Goal: Information Seeking & Learning: Learn about a topic

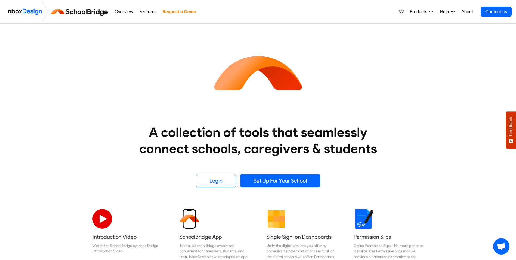
click at [428, 10] on span "Products" at bounding box center [419, 11] width 19 height 7
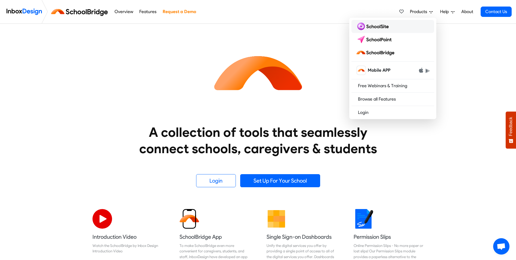
click at [384, 27] on img at bounding box center [373, 26] width 35 height 9
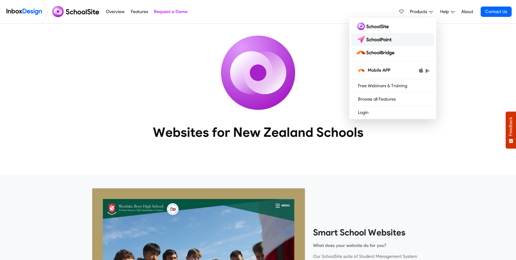
click at [393, 39] on img at bounding box center [375, 39] width 38 height 9
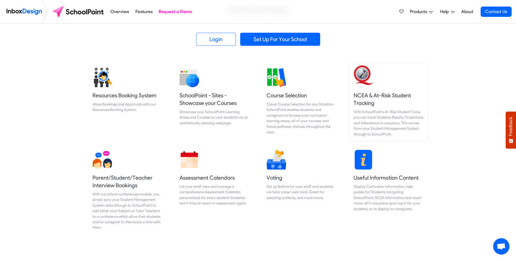
scroll to position [163, 0]
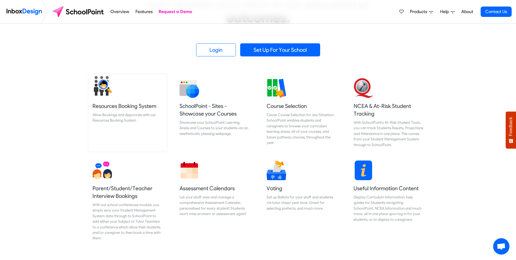
click at [113, 106] on h5 "Resources Booking System" at bounding box center [128, 106] width 70 height 8
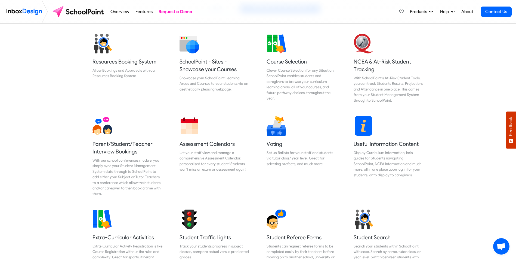
scroll to position [163, 0]
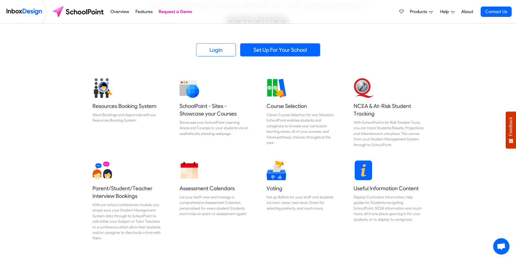
click at [426, 9] on span "Products" at bounding box center [419, 11] width 19 height 7
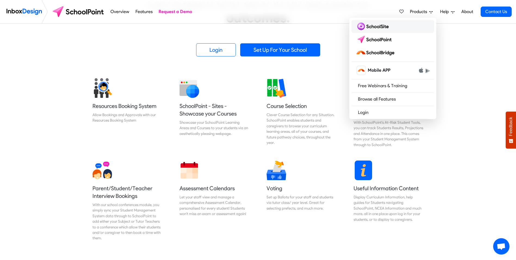
click at [399, 25] on link at bounding box center [393, 26] width 83 height 13
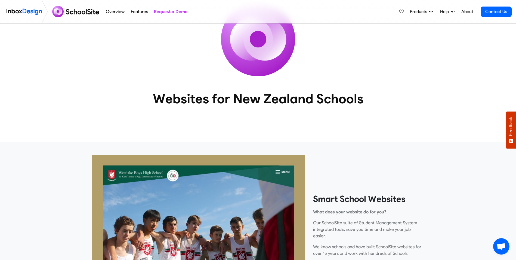
scroll to position [27, 0]
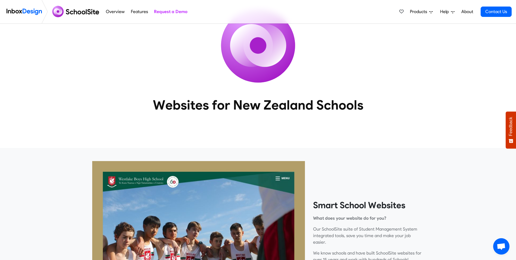
click at [426, 10] on span "Products" at bounding box center [419, 11] width 19 height 7
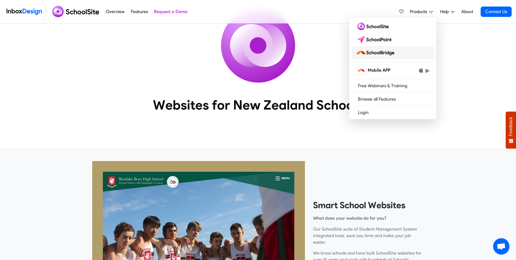
click at [380, 53] on img at bounding box center [376, 52] width 41 height 9
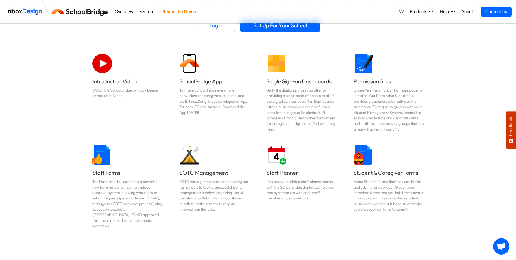
scroll to position [163, 0]
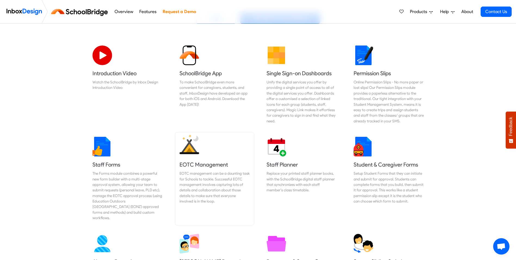
click at [207, 171] on div "EOTC management can be a daunting task for Schools to tackle. Successful EOTC m…" at bounding box center [215, 186] width 70 height 33
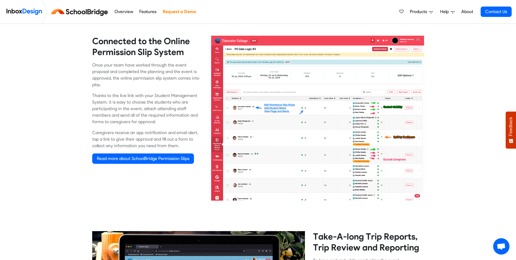
scroll to position [1089, 0]
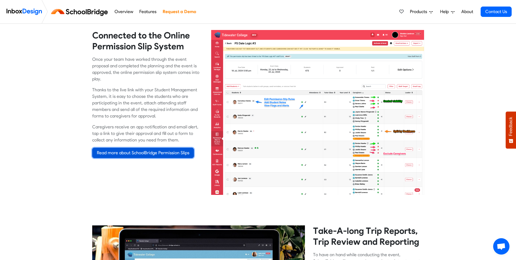
click at [155, 148] on link "Read more about SchoolBridge Permission Slips" at bounding box center [143, 153] width 102 height 10
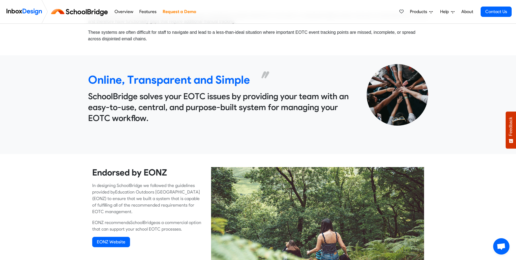
scroll to position [146, 0]
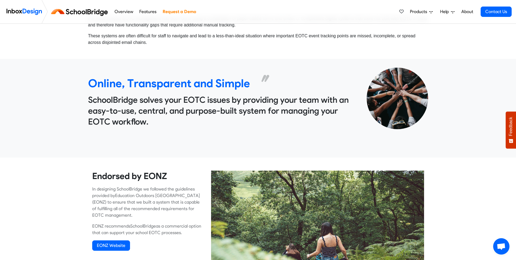
click at [467, 9] on link "About" at bounding box center [467, 11] width 15 height 11
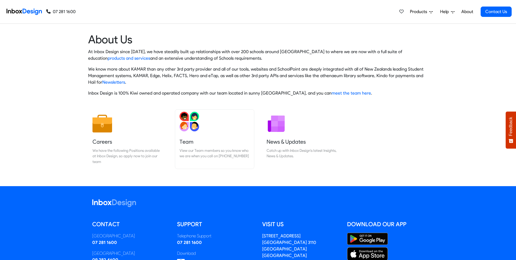
click at [183, 124] on img at bounding box center [190, 122] width 20 height 20
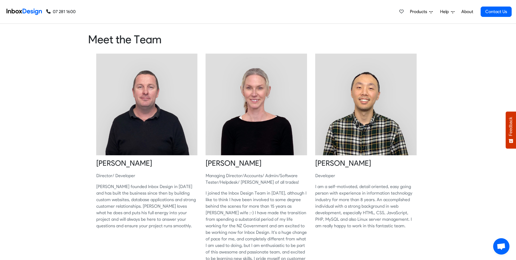
click at [463, 11] on link "About" at bounding box center [467, 11] width 15 height 11
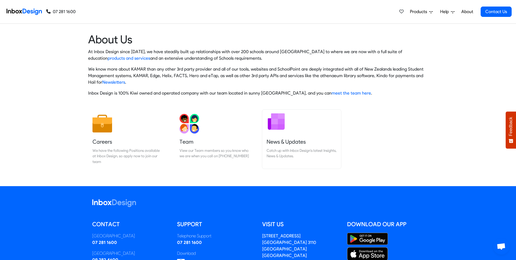
click at [283, 135] on link "News & Updates Catch up with Inbox Design's latest Insights, News & Updates." at bounding box center [301, 138] width 79 height 59
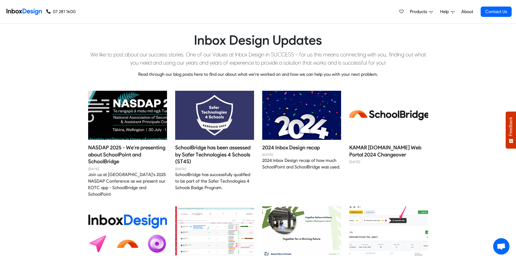
click at [470, 11] on link "About" at bounding box center [467, 11] width 15 height 11
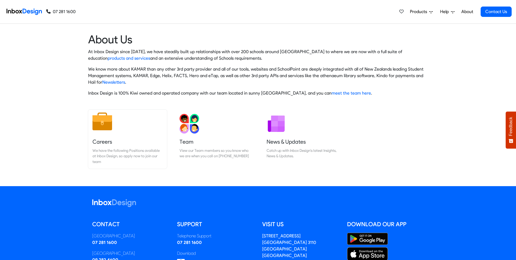
click at [108, 126] on img at bounding box center [103, 122] width 20 height 20
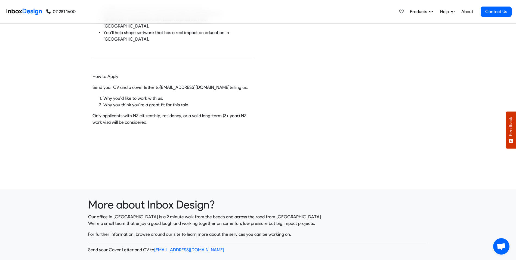
scroll to position [327, 0]
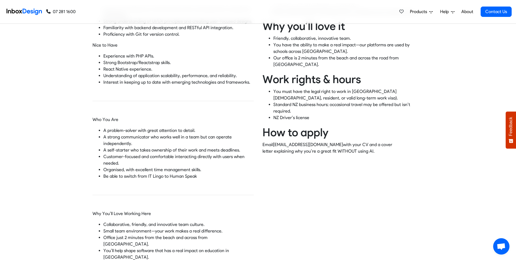
click at [446, 10] on span "Help" at bounding box center [446, 11] width 11 height 7
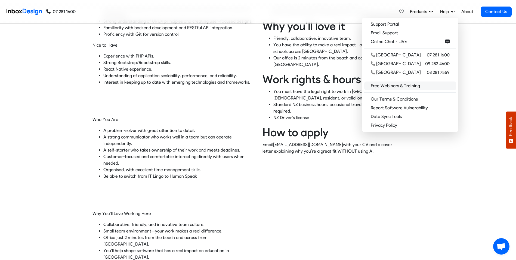
click at [425, 86] on link "Free Webinars & Training" at bounding box center [411, 85] width 92 height 9
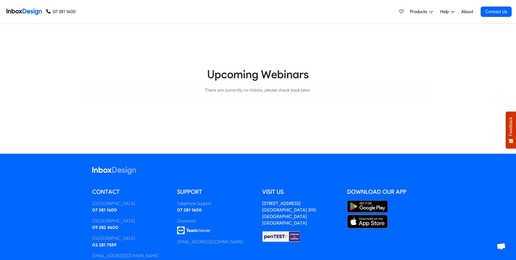
click at [453, 11] on icon at bounding box center [453, 12] width 4 height 4
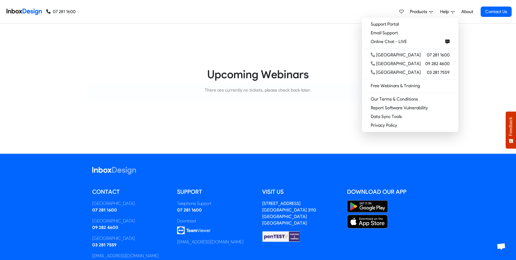
click at [421, 12] on span "Products" at bounding box center [419, 11] width 19 height 7
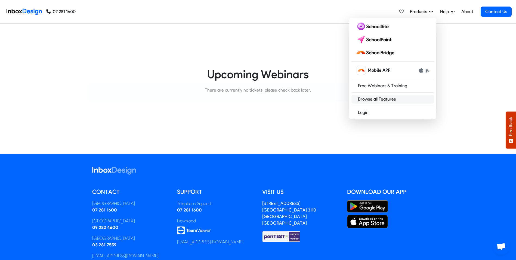
click at [386, 97] on link "Browse all Features" at bounding box center [393, 99] width 83 height 9
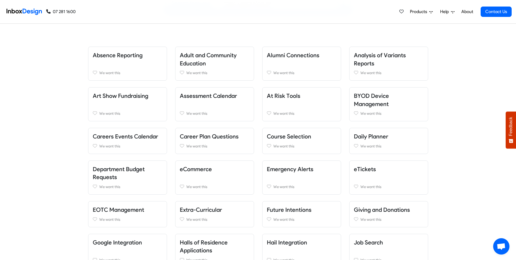
scroll to position [109, 0]
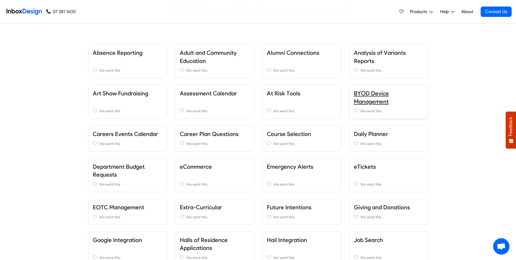
click at [364, 92] on link "BYOD Device Management" at bounding box center [371, 97] width 35 height 15
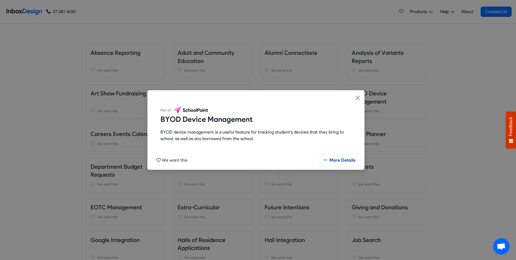
click at [346, 161] on link "More Details" at bounding box center [339, 160] width 41 height 10
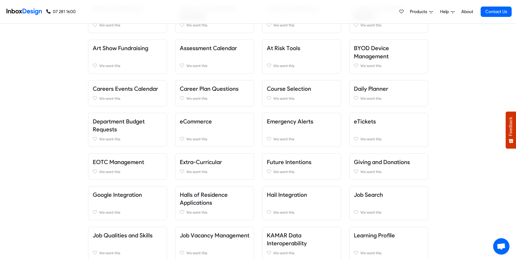
scroll to position [163, 0]
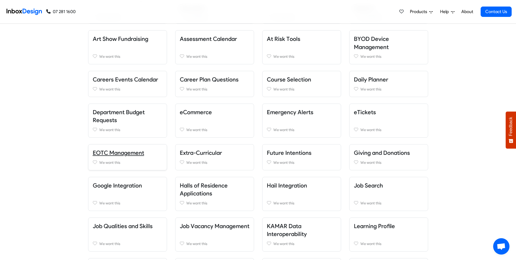
click at [126, 151] on link "EOTC Management" at bounding box center [118, 152] width 51 height 7
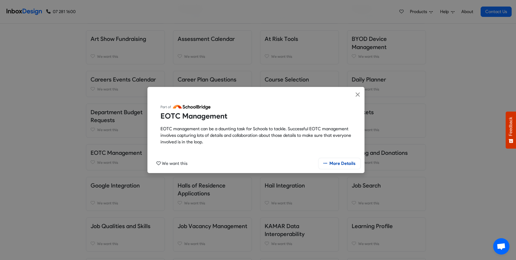
click at [338, 164] on link "More Details" at bounding box center [339, 163] width 41 height 10
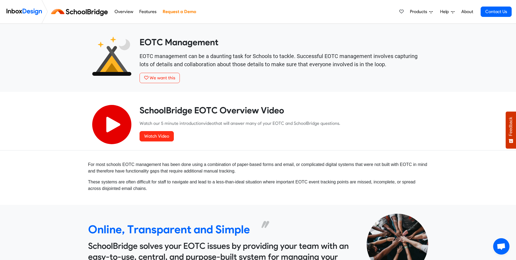
click at [212, 245] on h3 "SchoolBridge solves your EOTC issues by providing your team with an easy-to-use…" at bounding box center [223, 256] width 271 height 33
click at [288, 212] on div "Online, Transparent and Simple SchoolBridge solves your EOTC issues by providin…" at bounding box center [223, 254] width 279 height 99
